Goal: Task Accomplishment & Management: Use online tool/utility

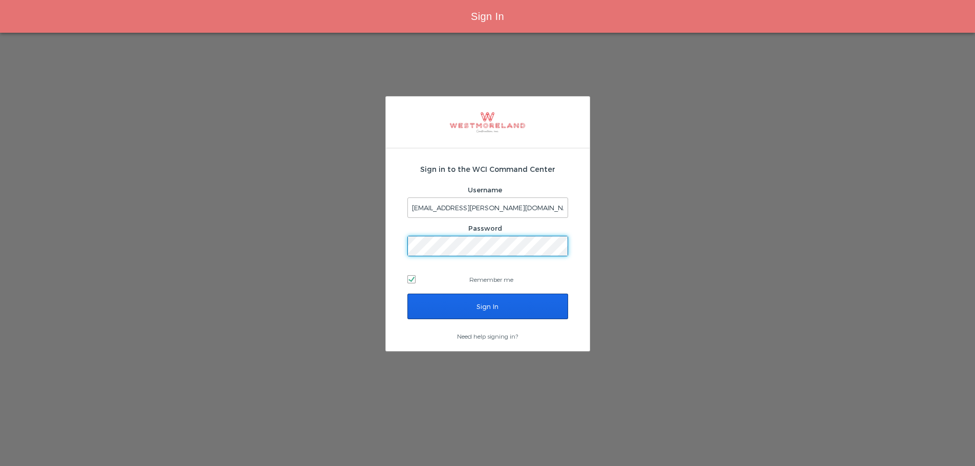
click at [528, 312] on input "Sign In" at bounding box center [487, 307] width 161 height 26
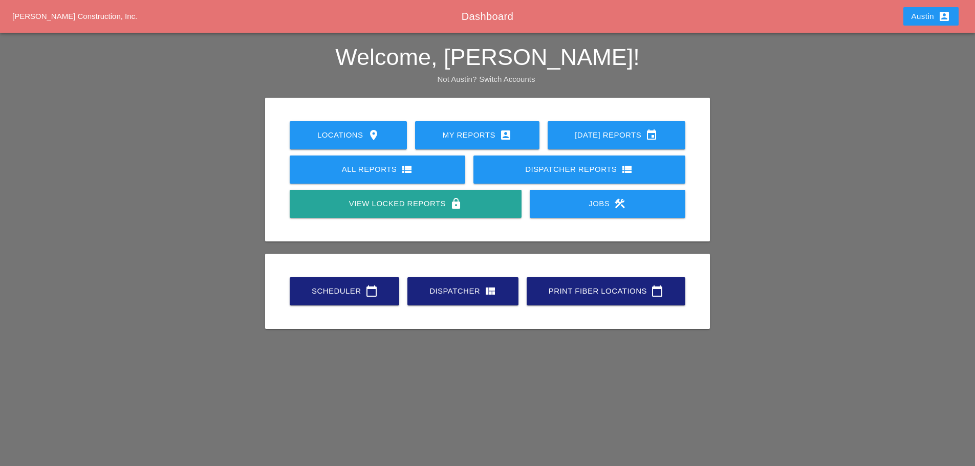
click at [359, 291] on div "Scheduler calendar_today" at bounding box center [344, 291] width 77 height 12
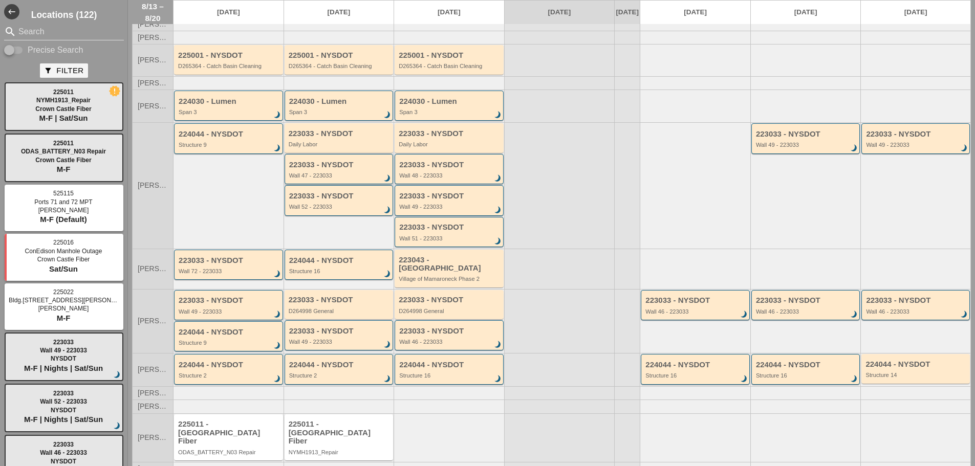
scroll to position [66, 0]
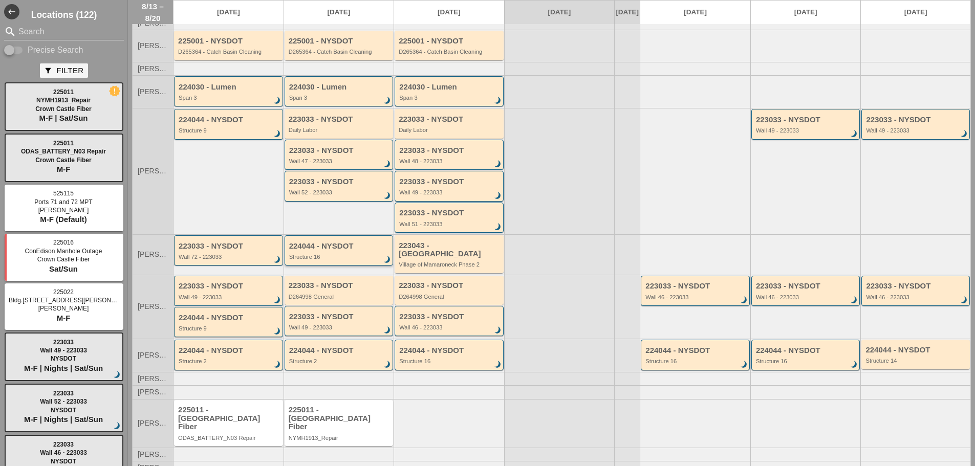
click at [346, 251] on div "224044 - NYSDOT" at bounding box center [339, 246] width 101 height 9
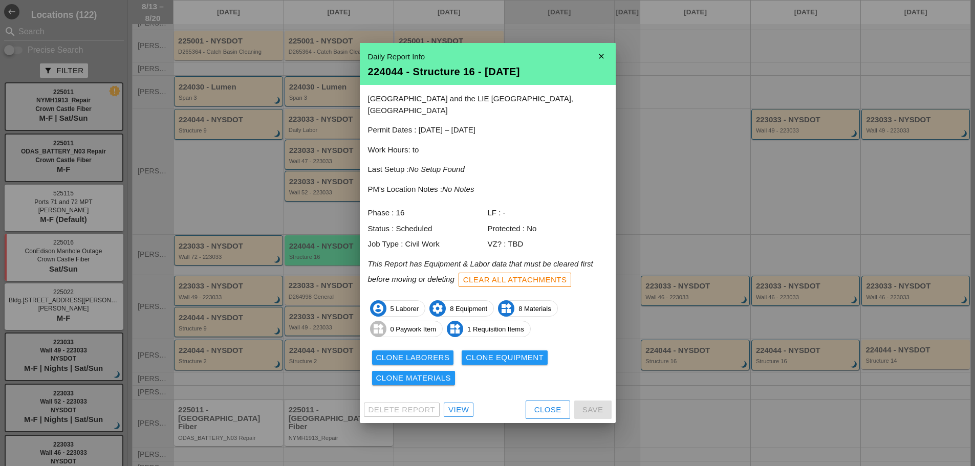
click at [463, 404] on div "View" at bounding box center [458, 410] width 20 height 12
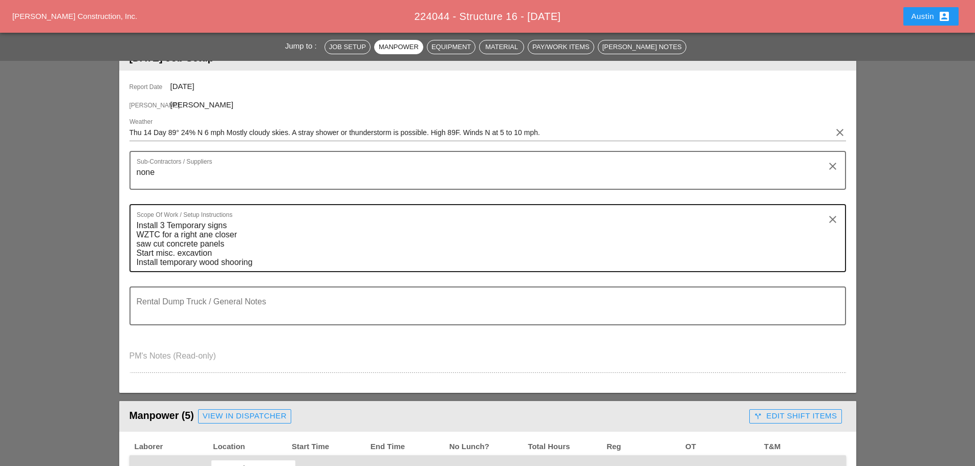
scroll to position [102, 0]
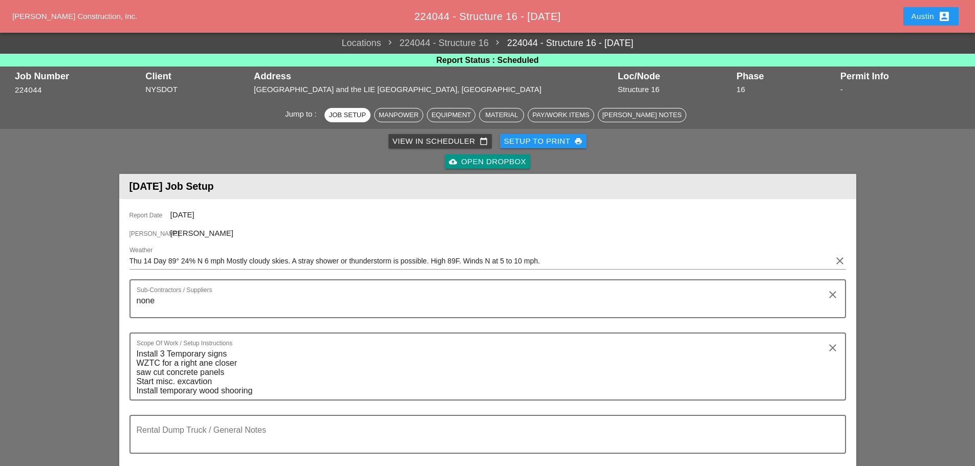
click at [437, 136] on div "View in Scheduler calendar_today" at bounding box center [440, 142] width 95 height 12
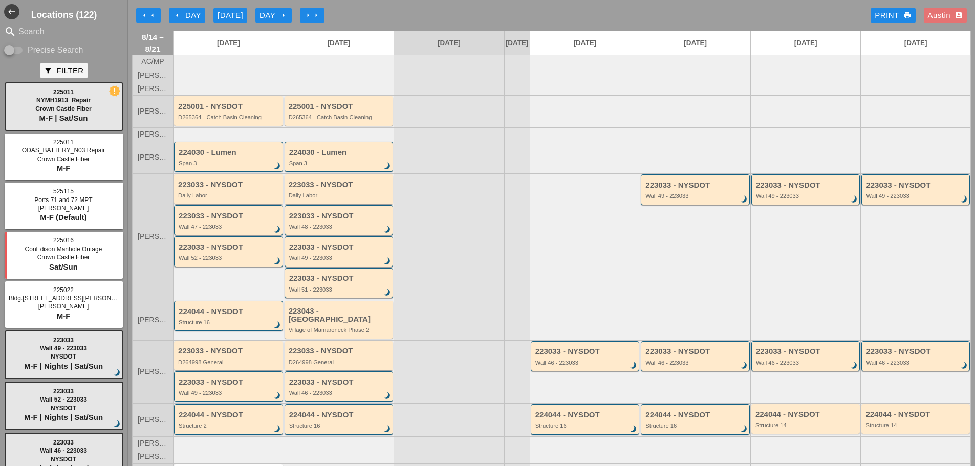
click at [183, 23] on div "arrow_left arrow_left arrow_left Day Today Day arrow_right arrow_right arrow_ri…" at bounding box center [551, 15] width 839 height 20
click at [182, 20] on div "arrow_left Day" at bounding box center [187, 16] width 28 height 12
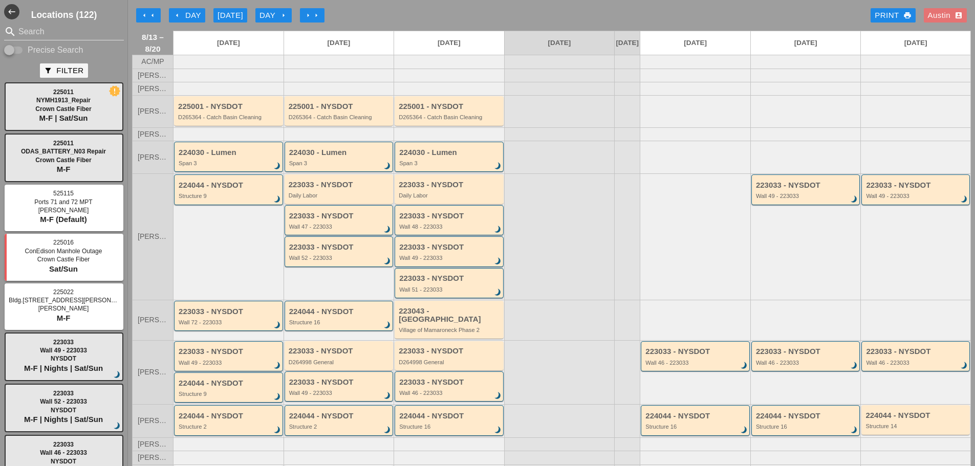
click at [376, 18] on div "arrow_left arrow_left arrow_left Day Today Day arrow_right arrow_right arrow_ri…" at bounding box center [551, 15] width 839 height 20
click at [390, 12] on div "arrow_left arrow_left arrow_left Day Today Day arrow_right arrow_right arrow_ri…" at bounding box center [551, 15] width 839 height 20
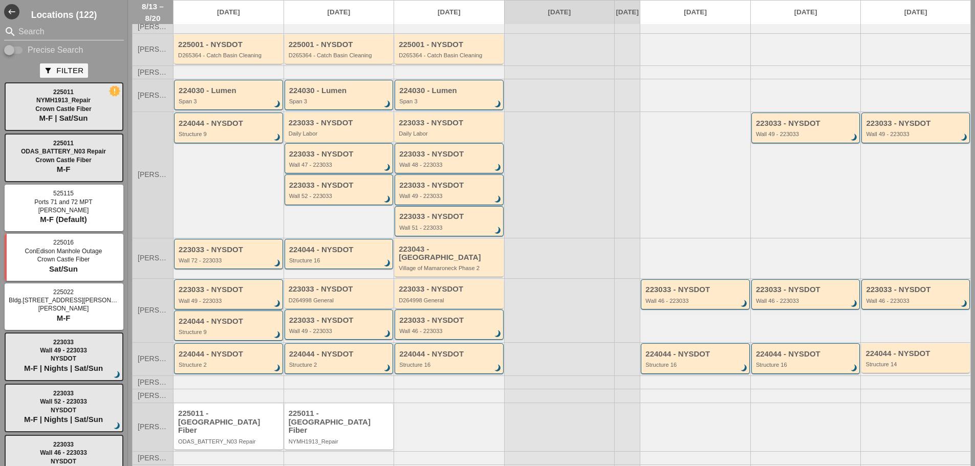
scroll to position [66, 0]
